Goal: Contribute content: Add original content to the website for others to see

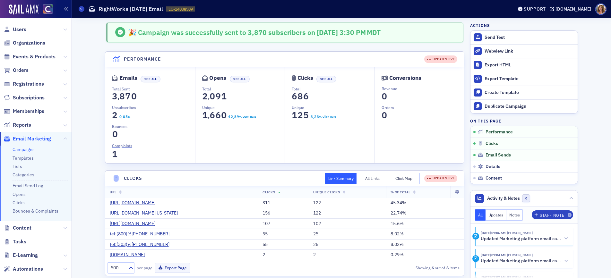
scroll to position [49, 0]
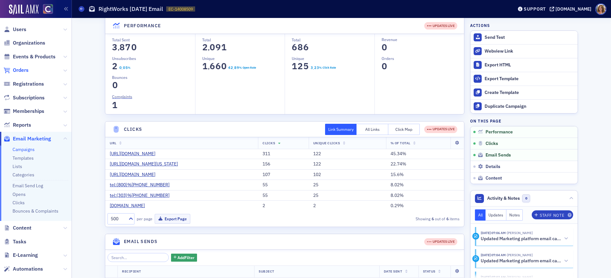
click at [25, 69] on span "Orders" at bounding box center [21, 70] width 16 height 7
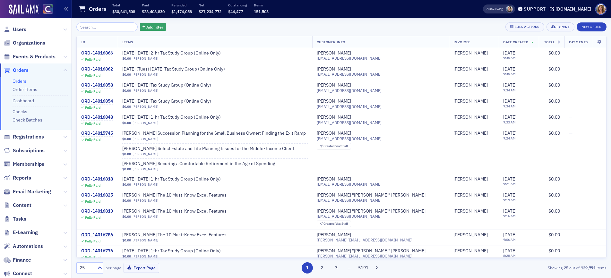
click at [65, 205] on icon at bounding box center [65, 206] width 4 height 4
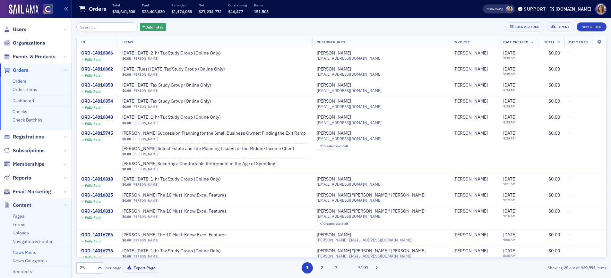
click at [31, 253] on link "News Posts" at bounding box center [25, 253] width 24 height 6
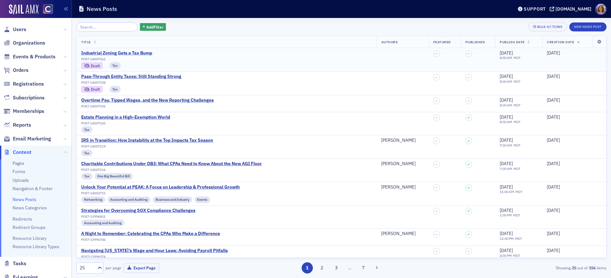
click at [131, 53] on div "Industrial Zoning Gets a Tax Bump" at bounding box center [116, 53] width 71 height 6
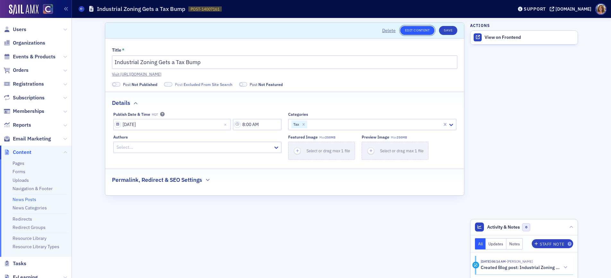
click at [416, 32] on link "Edit Content" at bounding box center [417, 30] width 34 height 9
click at [80, 9] on icon at bounding box center [81, 8] width 3 height 3
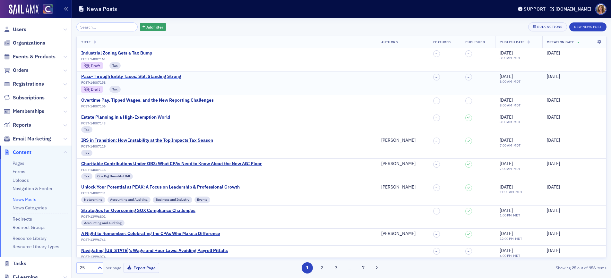
click at [158, 78] on div "Pass-Through Entity Taxes: Still Standing Strong" at bounding box center [131, 77] width 100 height 6
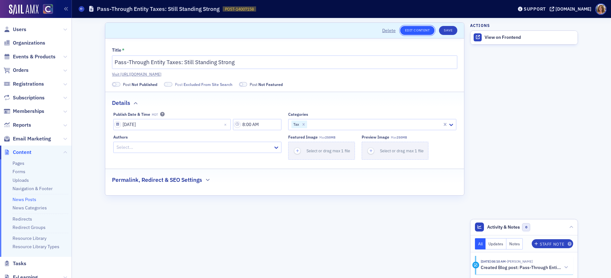
click at [418, 31] on link "Edit Content" at bounding box center [417, 30] width 34 height 9
click at [80, 10] on span at bounding box center [82, 9] width 6 height 6
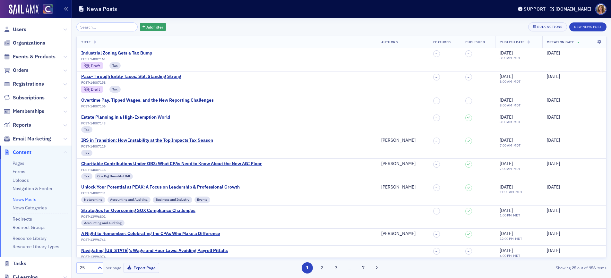
click at [64, 152] on icon at bounding box center [65, 153] width 4 height 4
